Goal: Transaction & Acquisition: Obtain resource

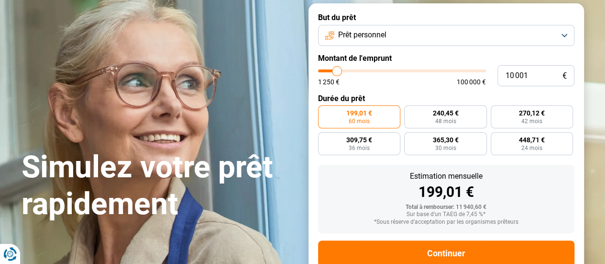
scroll to position [48, 0]
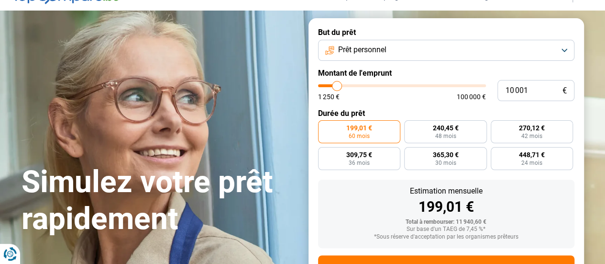
click at [392, 45] on button "Prêt personnel" at bounding box center [446, 50] width 256 height 21
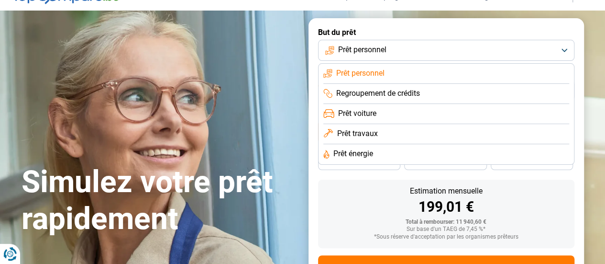
click at [371, 136] on span "Prêt travaux" at bounding box center [357, 133] width 41 height 11
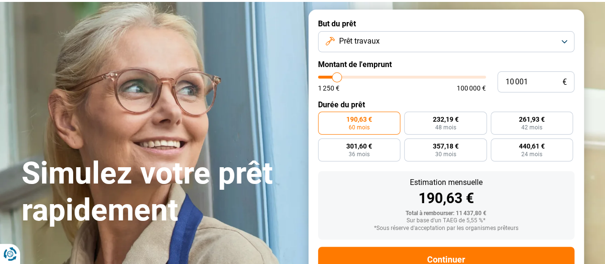
scroll to position [42, 0]
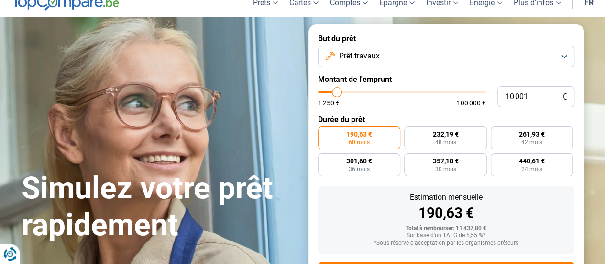
drag, startPoint x: 336, startPoint y: 87, endPoint x: 350, endPoint y: 90, distance: 14.3
click at [350, 90] on div "10 001 € 1 250 € 100 000 €" at bounding box center [446, 96] width 256 height 21
type input "10000"
radio input "true"
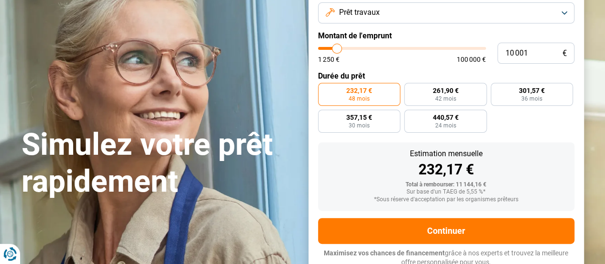
type input "10 250"
type input "10250"
type input "11 750"
type input "11750"
type input "14 250"
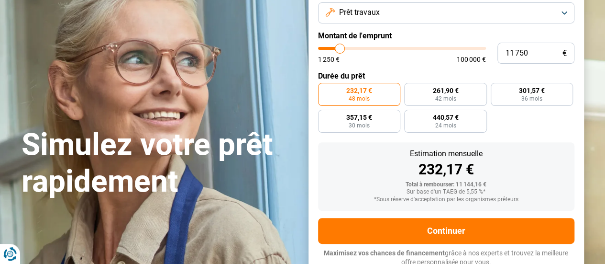
type input "14250"
type input "18 000"
type input "18000"
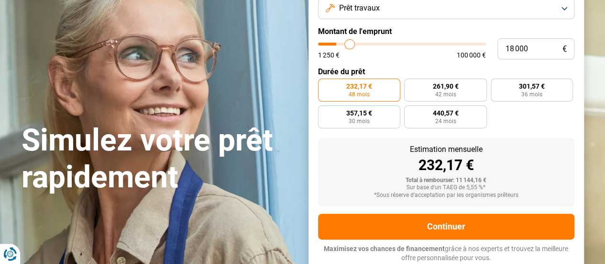
type input "20 250"
type input "20250"
type input "20 500"
type input "20500"
type input "21 750"
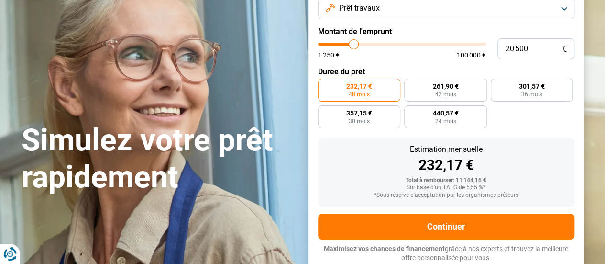
type input "21750"
type input "23 000"
type input "23000"
type input "23 750"
type input "23750"
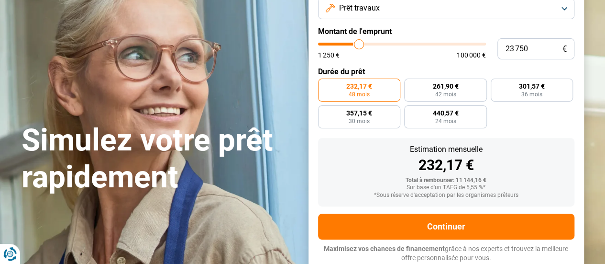
type input "25 250"
type input "25250"
type input "25 500"
type input "25500"
type input "25 750"
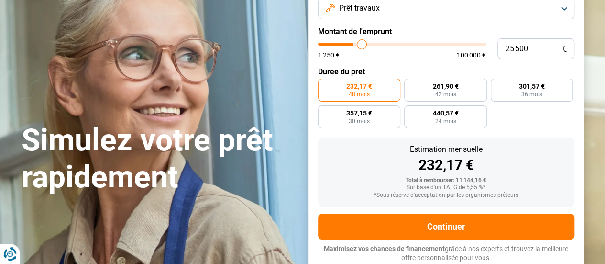
type input "25750"
type input "26 250"
type input "26250"
type input "26 750"
type input "26750"
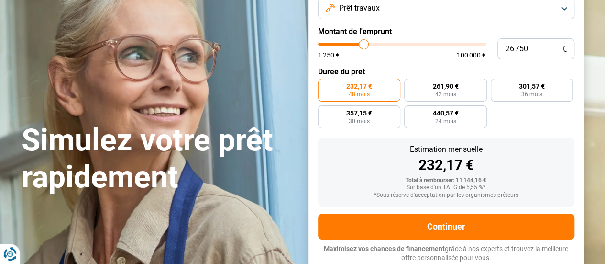
type input "27 250"
type input "27250"
type input "27 750"
type input "27750"
type input "28 500"
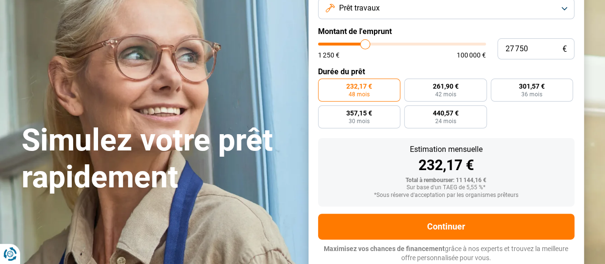
type input "28500"
type input "29 000"
type input "29000"
type input "29 500"
type input "29500"
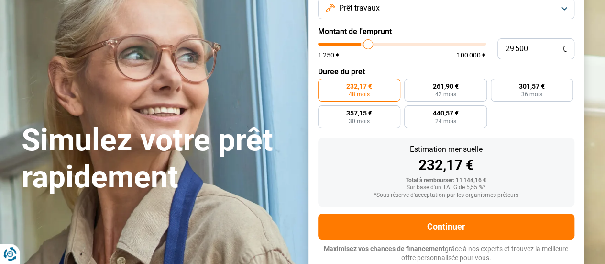
type input "29 750"
type input "29750"
type input "30 250"
type input "30250"
type input "30 500"
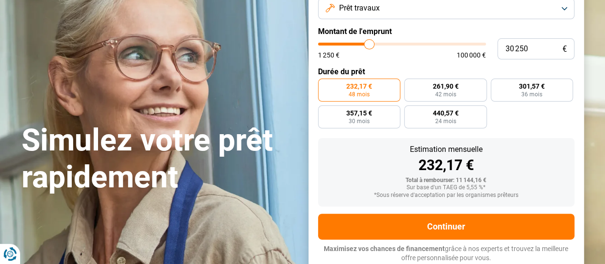
type input "30500"
type input "30 750"
type input "30750"
type input "30 500"
type input "30500"
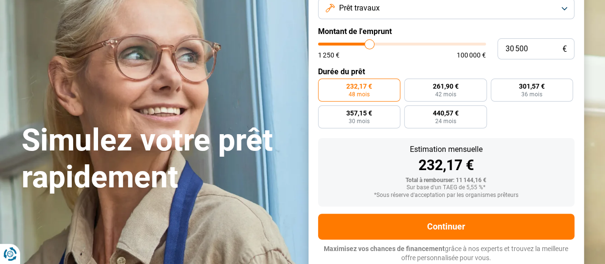
type input "29 500"
type input "29500"
type input "26 500"
type input "26500"
type input "25 500"
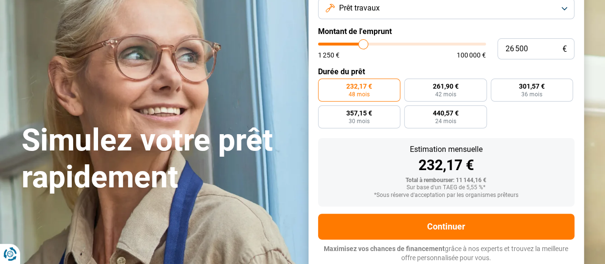
type input "25500"
type input "24 000"
type input "24000"
type input "23 750"
type input "23750"
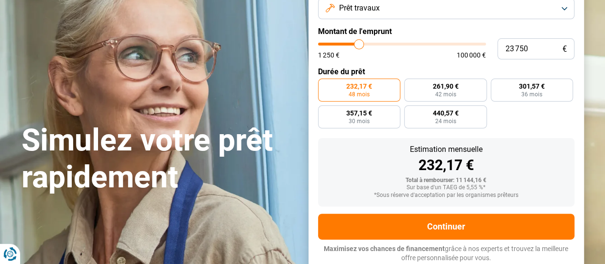
type input "23 500"
type input "23500"
type input "23 250"
type input "23250"
type input "23 000"
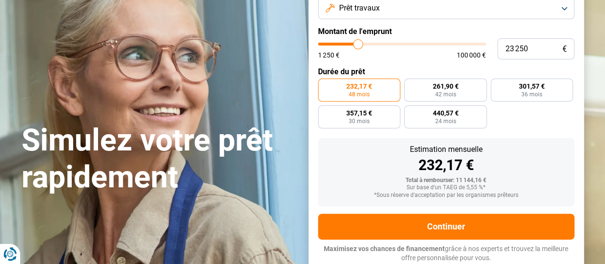
type input "23000"
type input "22 750"
type input "22750"
type input "21 500"
type input "21500"
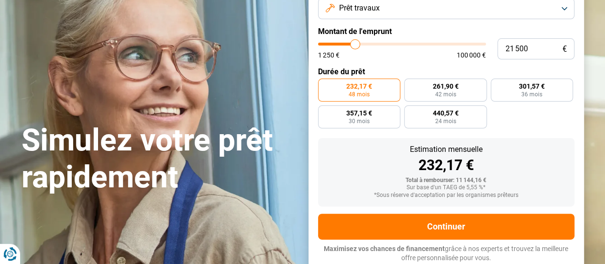
type input "20 250"
type input "20250"
type input "20 000"
type input "20000"
type input "19 750"
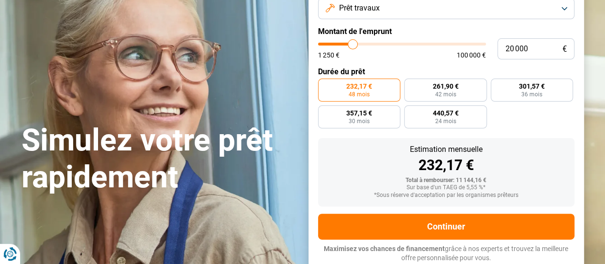
type input "19750"
type input "19 500"
type input "19500"
type input "19 250"
type input "19250"
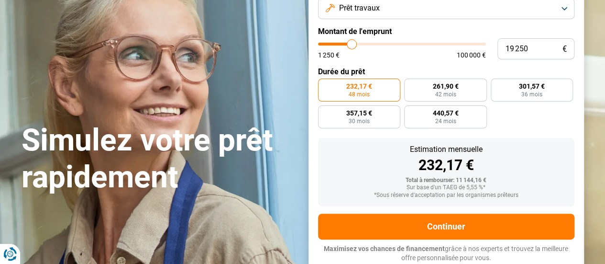
type input "18 500"
type input "18500"
type input "18 250"
type input "18250"
type input "18 000"
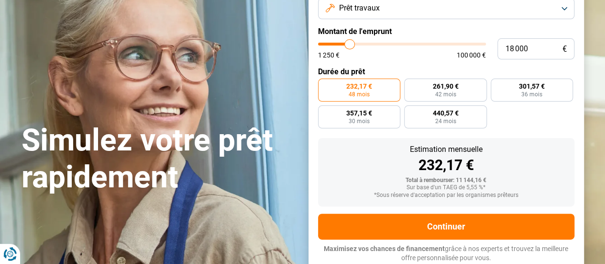
drag, startPoint x: 337, startPoint y: 93, endPoint x: 350, endPoint y: 47, distance: 47.3
type input "18000"
click at [350, 45] on input "range" at bounding box center [402, 44] width 168 height 3
radio input "false"
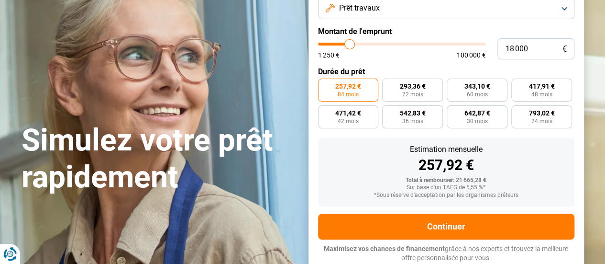
type input "17 750"
type input "17750"
type input "18 000"
type input "18000"
type input "18 250"
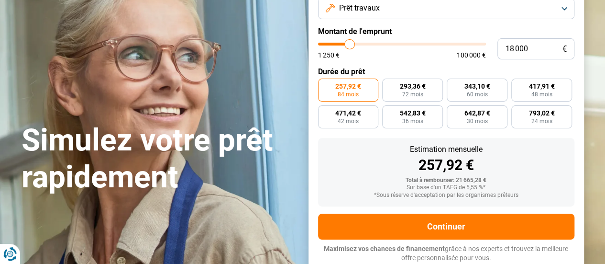
type input "18250"
type input "18 500"
type input "18500"
type input "18 750"
type input "18750"
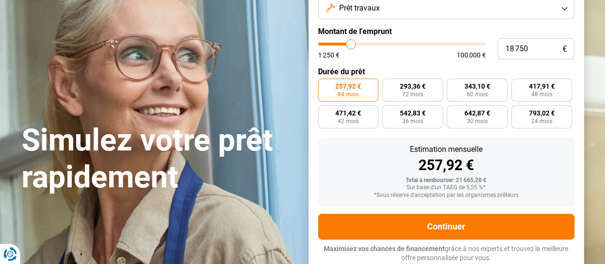
type input "19 250"
type input "19250"
type input "20 000"
type input "20000"
type input "20 250"
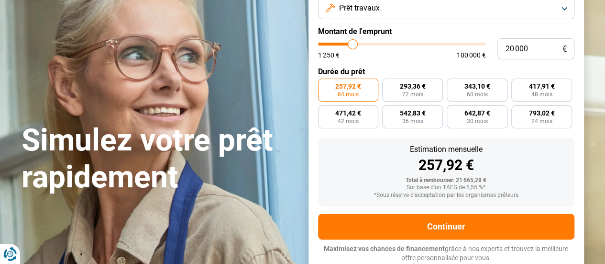
type input "20250"
type input "20 750"
type input "20750"
type input "21 250"
type input "21250"
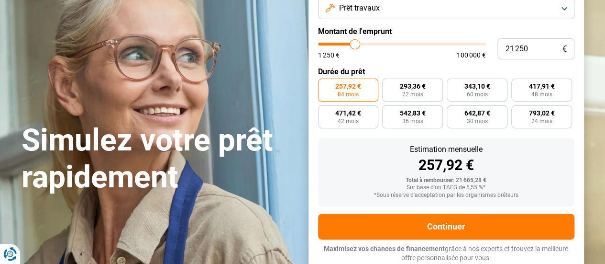
type input "21 500"
type input "21500"
type input "21 250"
type input "21250"
type input "21 000"
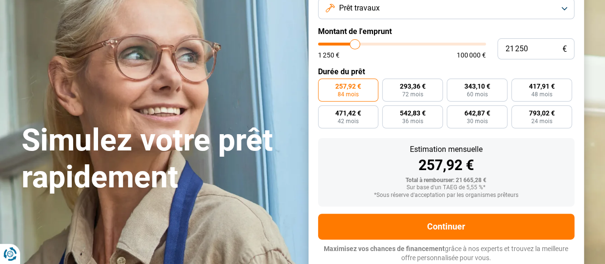
type input "21000"
type input "20 500"
type input "20500"
type input "20 250"
type input "20250"
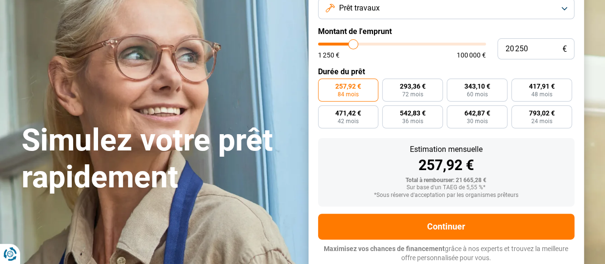
type input "20 000"
type input "20000"
type input "19 750"
type input "19750"
type input "19 500"
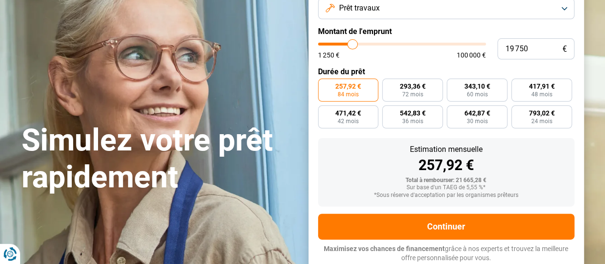
type input "19500"
type input "18 500"
type input "18500"
type input "17 000"
type input "17000"
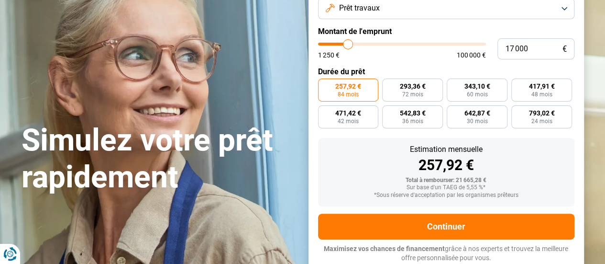
type input "16 250"
type input "16250"
type input "15 500"
type input "15500"
type input "15 250"
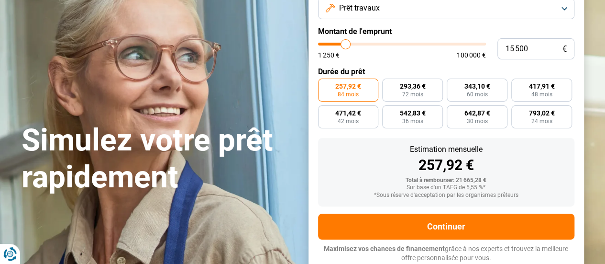
type input "15250"
type input "15 000"
type input "15000"
type input "14 750"
type input "14750"
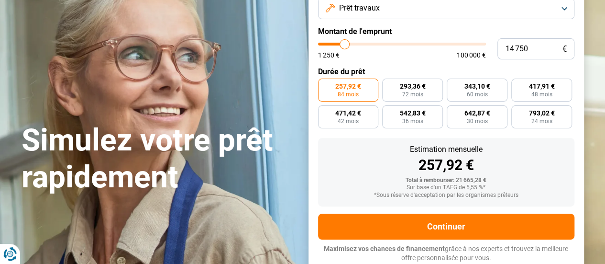
type input "14 500"
type input "14500"
type input "14 250"
type input "14250"
type input "14 750"
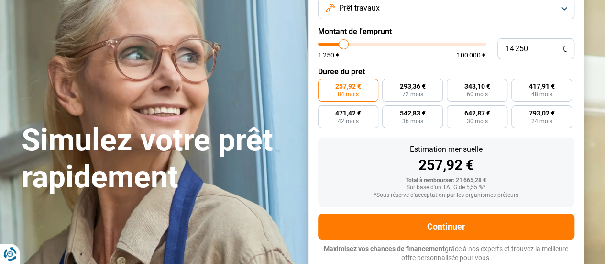
type input "14750"
type input "15 250"
type input "15250"
type input "15 500"
type input "15500"
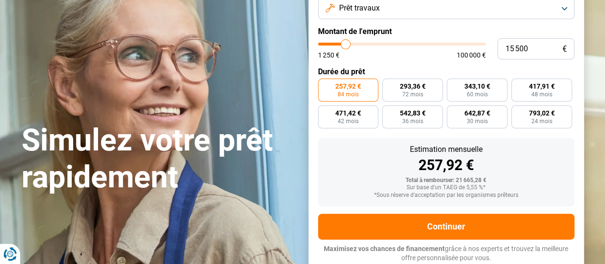
type input "16 000"
type input "16000"
type input "16 250"
type input "16250"
type input "16 500"
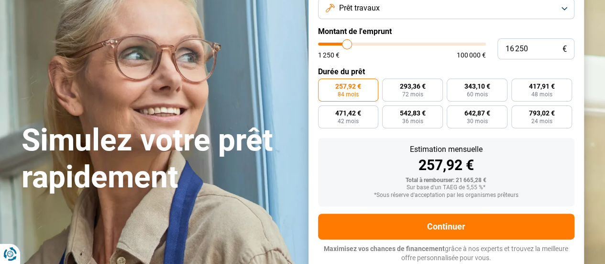
type input "16500"
type input "17 250"
type input "17250"
type input "17 000"
type input "17000"
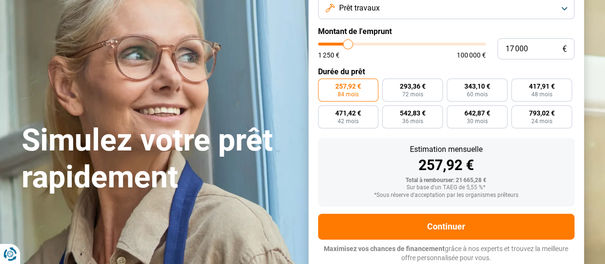
type input "16 750"
type input "16750"
type input "17 250"
type input "17250"
type input "17 500"
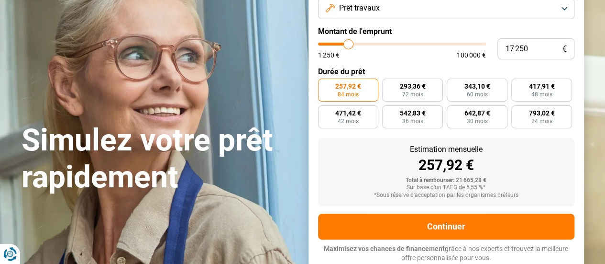
type input "17500"
click at [350, 45] on input "range" at bounding box center [402, 44] width 168 height 3
type input "18 000"
type input "18000"
click at [491, 96] on label "343,10 € 60 mois" at bounding box center [477, 89] width 61 height 23
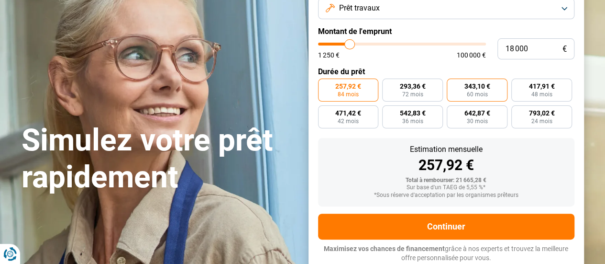
click at [453, 85] on input "343,10 € 60 mois" at bounding box center [450, 81] width 6 height 6
radio input "true"
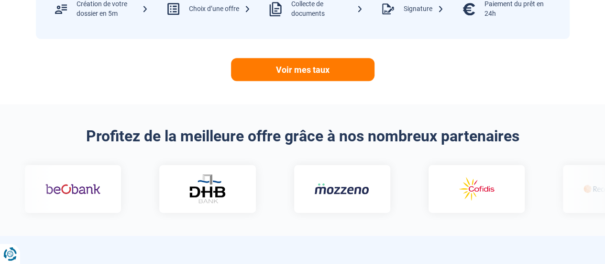
scroll to position [424, 0]
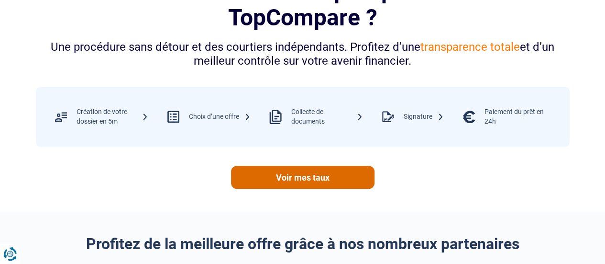
click at [313, 177] on link "Voir mes taux" at bounding box center [303, 177] width 144 height 23
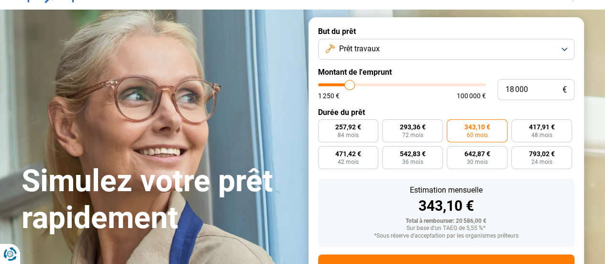
scroll to position [42, 0]
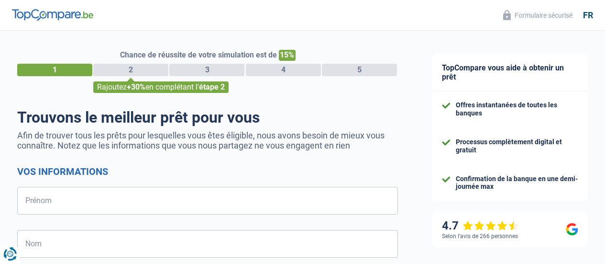
select select "32"
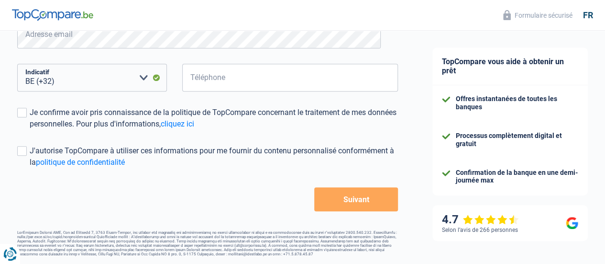
scroll to position [110, 0]
